Goal: Task Accomplishment & Management: Complete application form

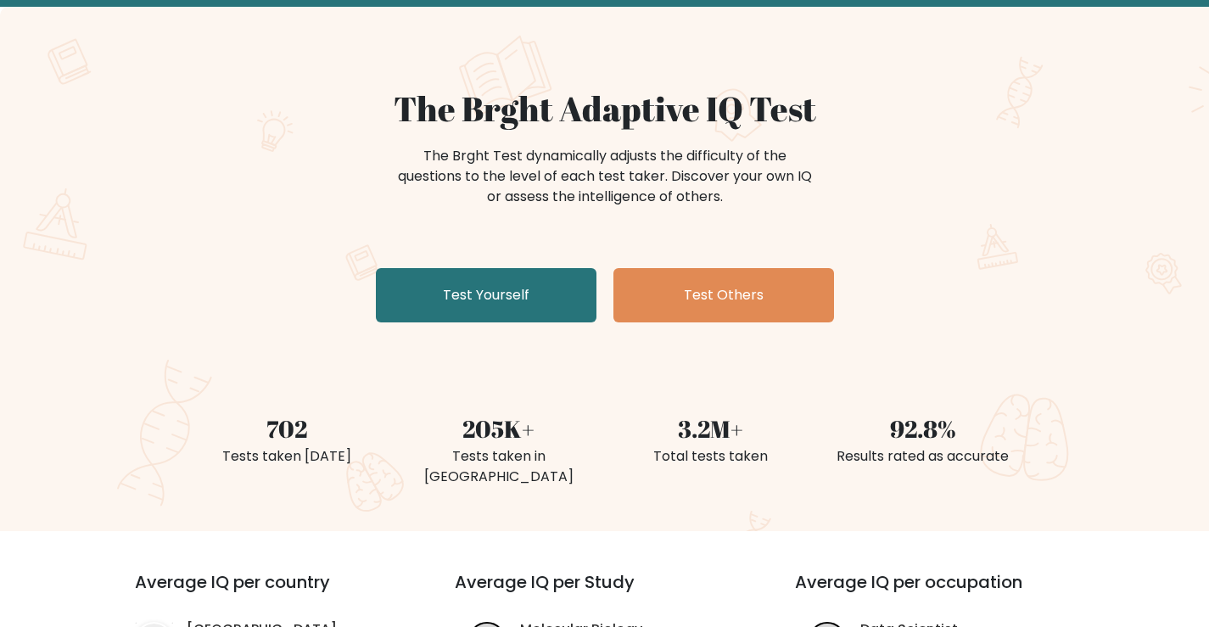
scroll to position [85, 0]
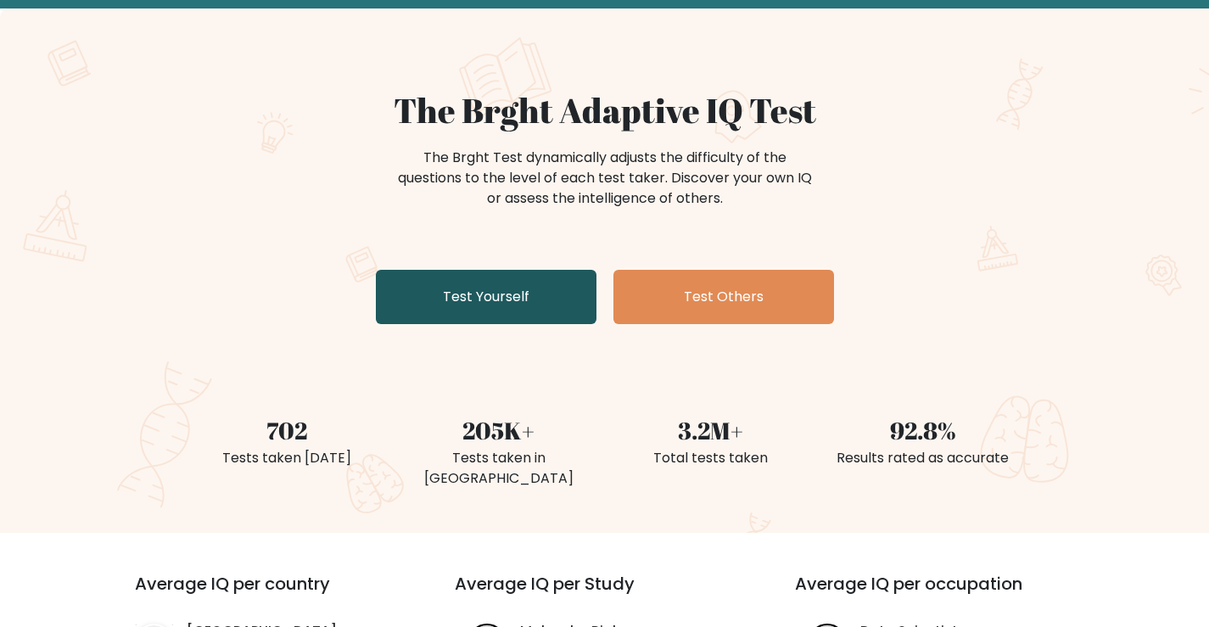
click at [552, 298] on link "Test Yourself" at bounding box center [486, 297] width 221 height 54
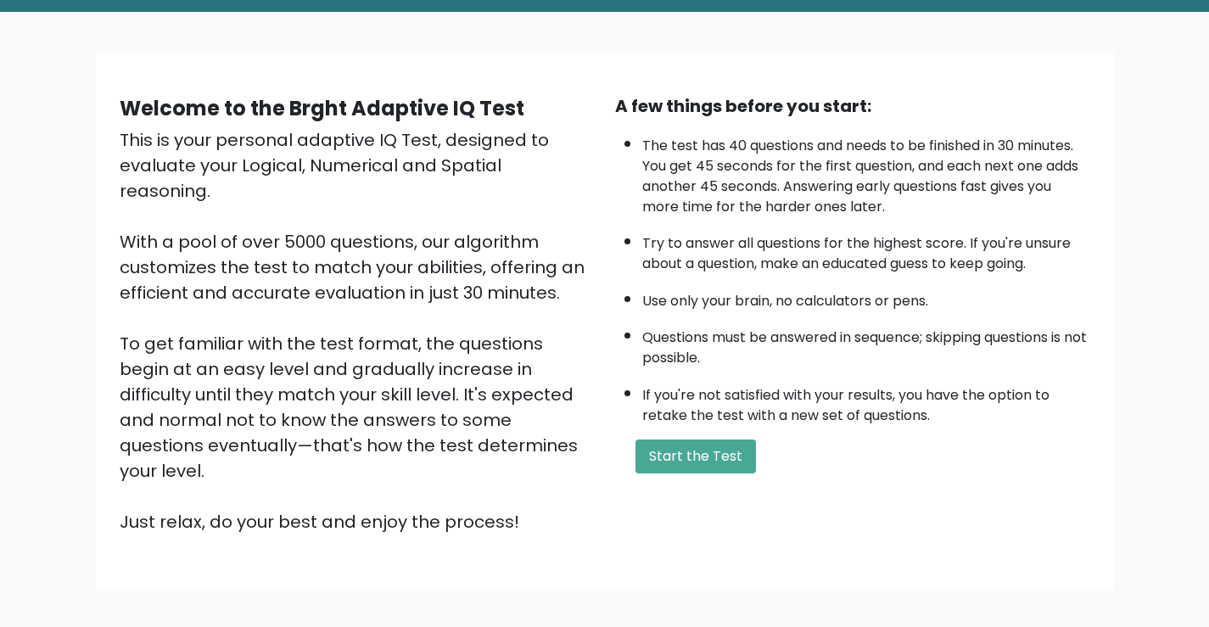
scroll to position [150, 0]
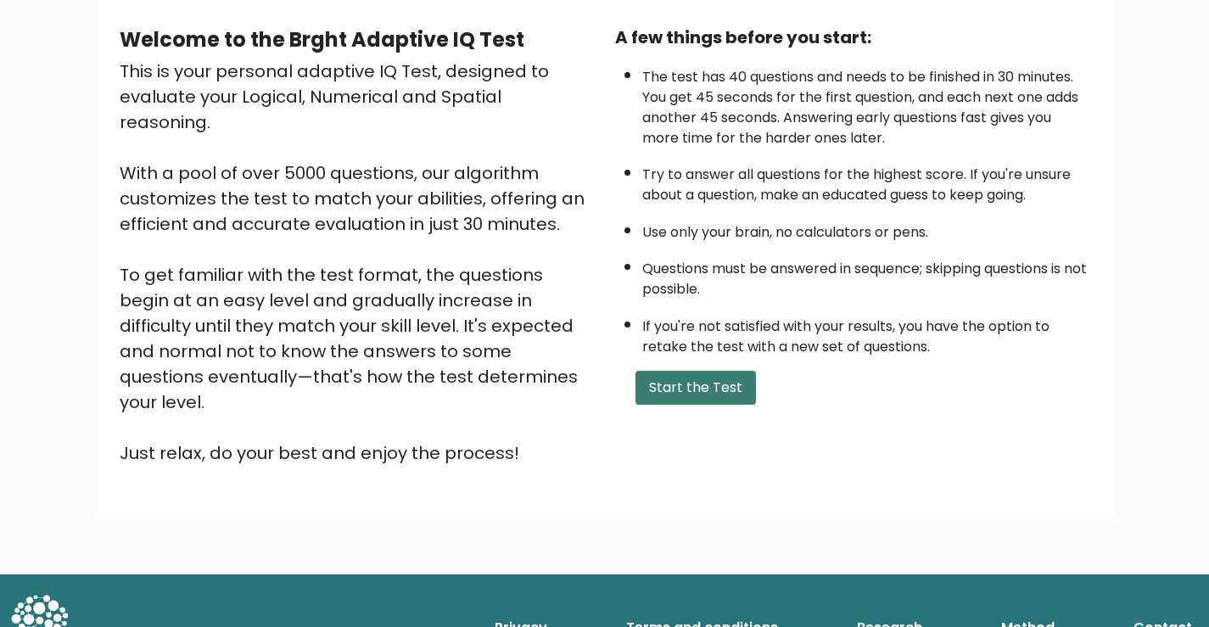
click at [744, 384] on button "Start the Test" at bounding box center [695, 388] width 120 height 34
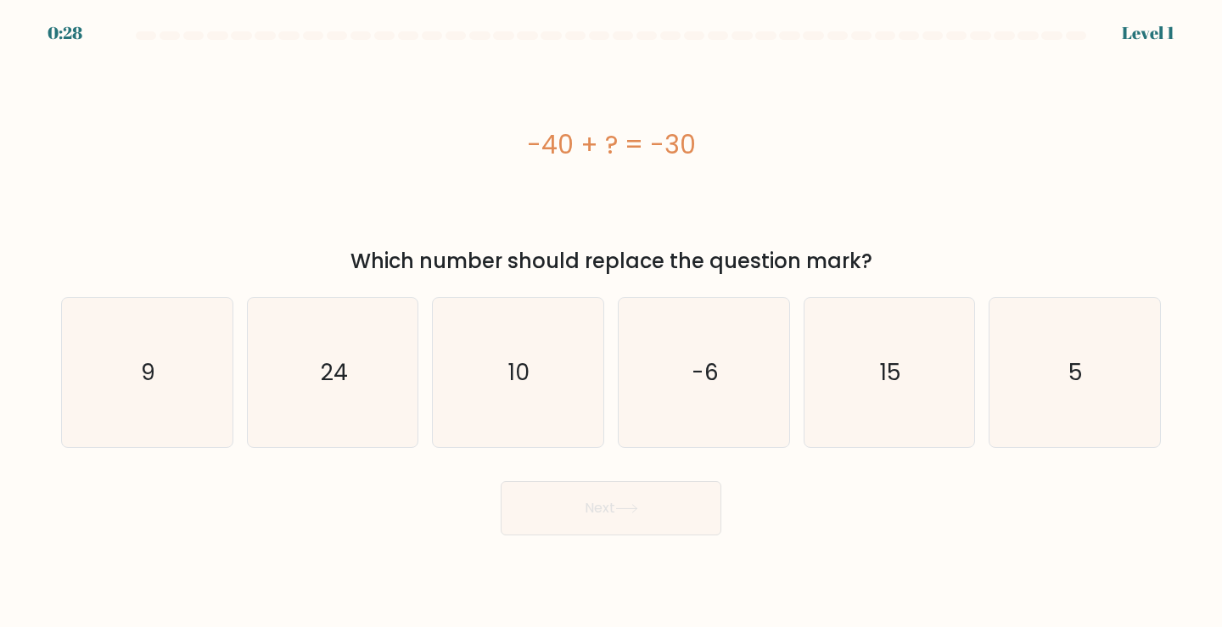
drag, startPoint x: 528, startPoint y: 135, endPoint x: 694, endPoint y: 145, distance: 166.6
click at [694, 145] on div "-40 + ? = -30" at bounding box center [610, 145] width 1099 height 38
copy div "-40 + ? = -30"
click at [569, 360] on icon "10" at bounding box center [518, 373] width 150 height 150
click at [611, 322] on input "c. 10" at bounding box center [611, 318] width 1 height 8
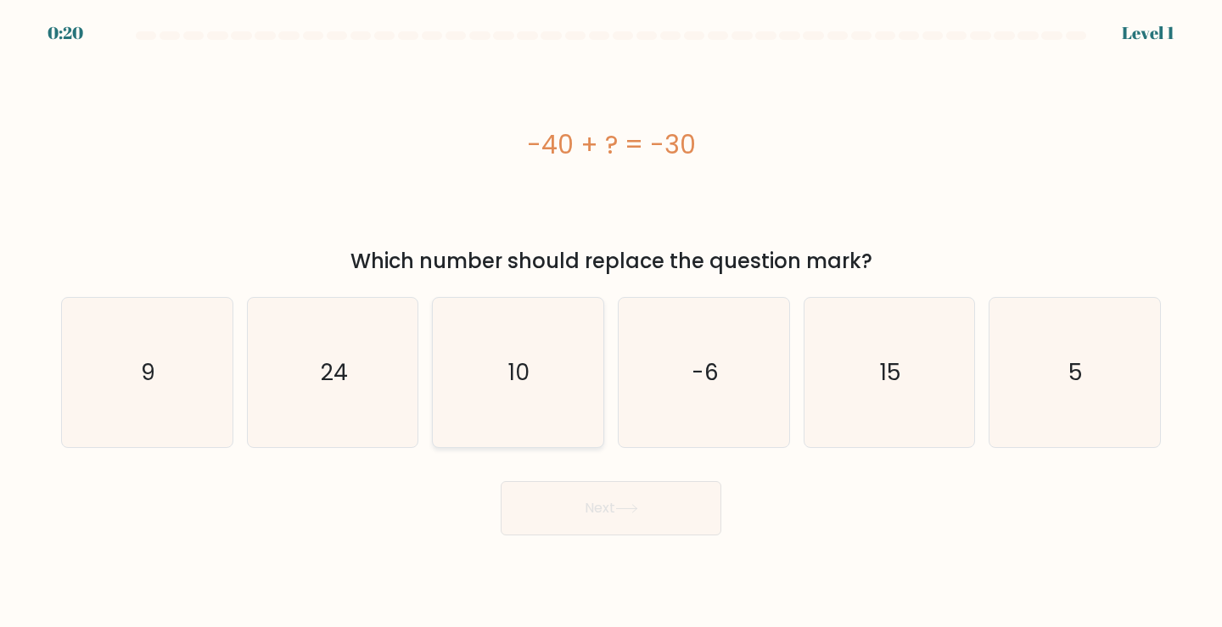
radio input "true"
click at [633, 512] on icon at bounding box center [626, 508] width 23 height 9
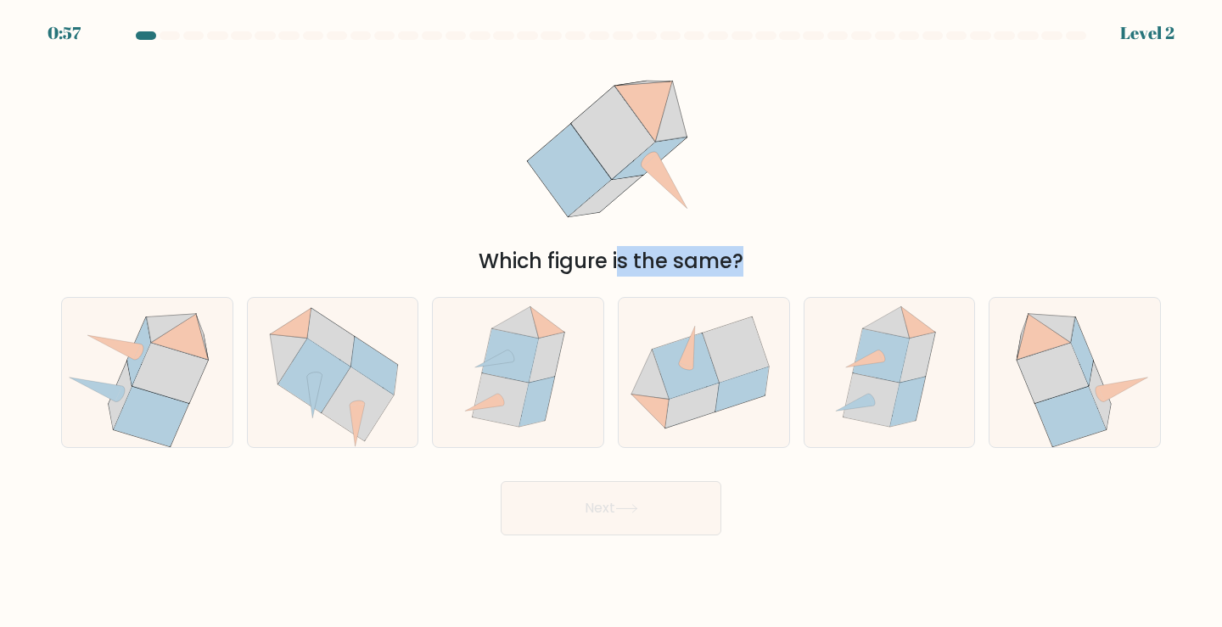
drag, startPoint x: 39, startPoint y: 110, endPoint x: 1043, endPoint y: 478, distance: 1068.9
click at [1043, 478] on form at bounding box center [611, 283] width 1222 height 504
click at [1029, 243] on div "Which figure is the same?" at bounding box center [611, 164] width 1120 height 226
click at [667, 392] on icon at bounding box center [685, 366] width 66 height 66
click at [612, 322] on input "d." at bounding box center [611, 318] width 1 height 8
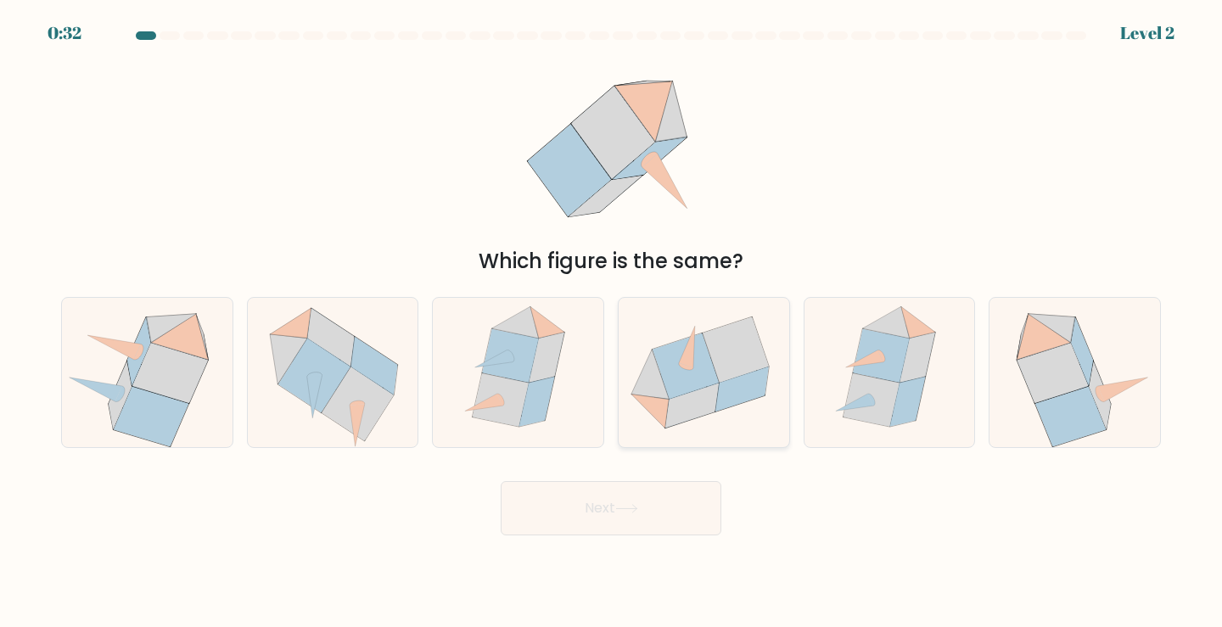
radio input "true"
click at [646, 516] on button "Next" at bounding box center [610, 508] width 221 height 54
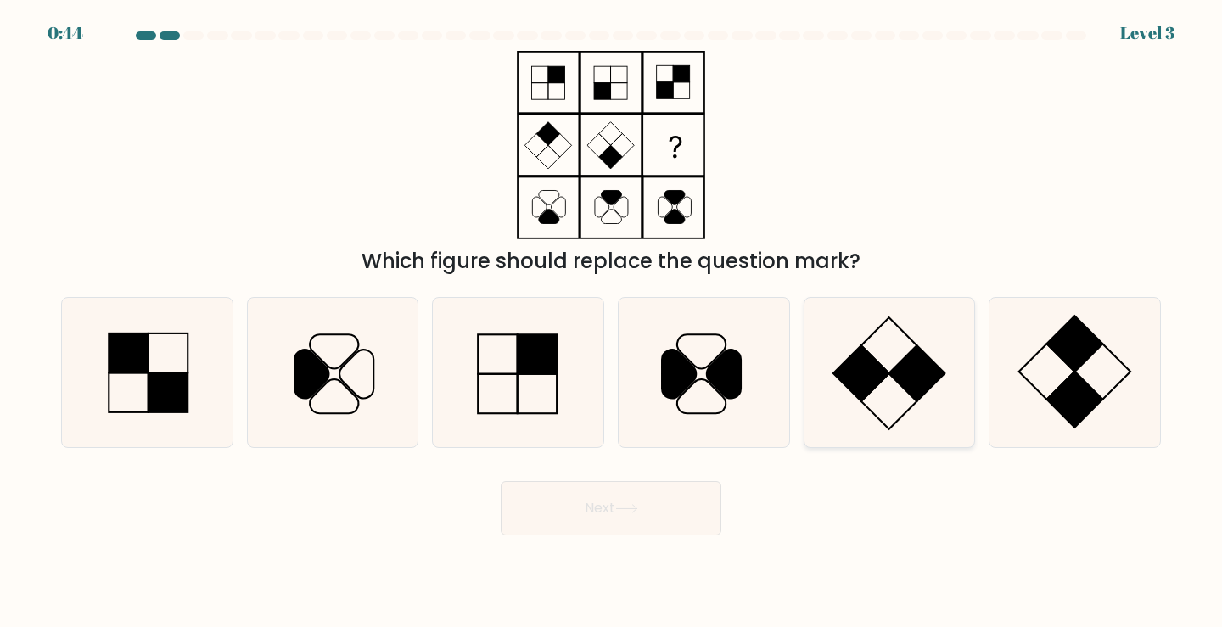
click at [835, 389] on icon at bounding box center [889, 373] width 150 height 150
click at [612, 322] on input "e." at bounding box center [611, 318] width 1 height 8
radio input "true"
click at [667, 510] on button "Next" at bounding box center [610, 508] width 221 height 54
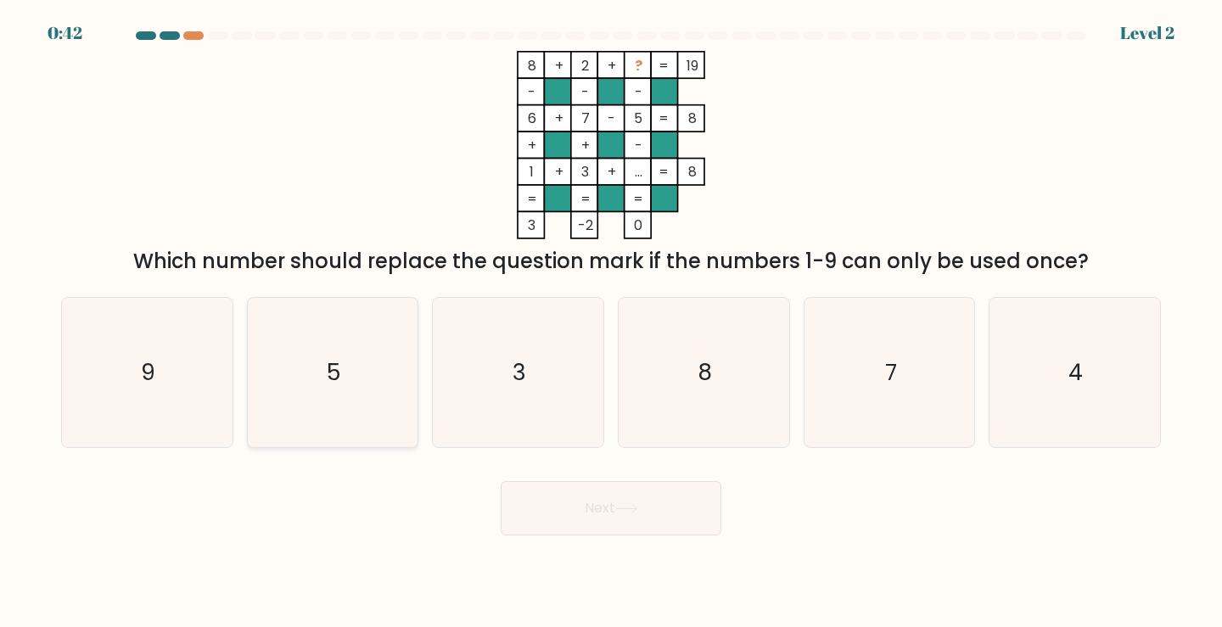
click at [338, 368] on text "5" at bounding box center [334, 371] width 14 height 31
click at [611, 322] on input "b. 5" at bounding box center [611, 318] width 1 height 8
radio input "true"
click at [571, 511] on button "Next" at bounding box center [610, 508] width 221 height 54
